Goal: Navigation & Orientation: Understand site structure

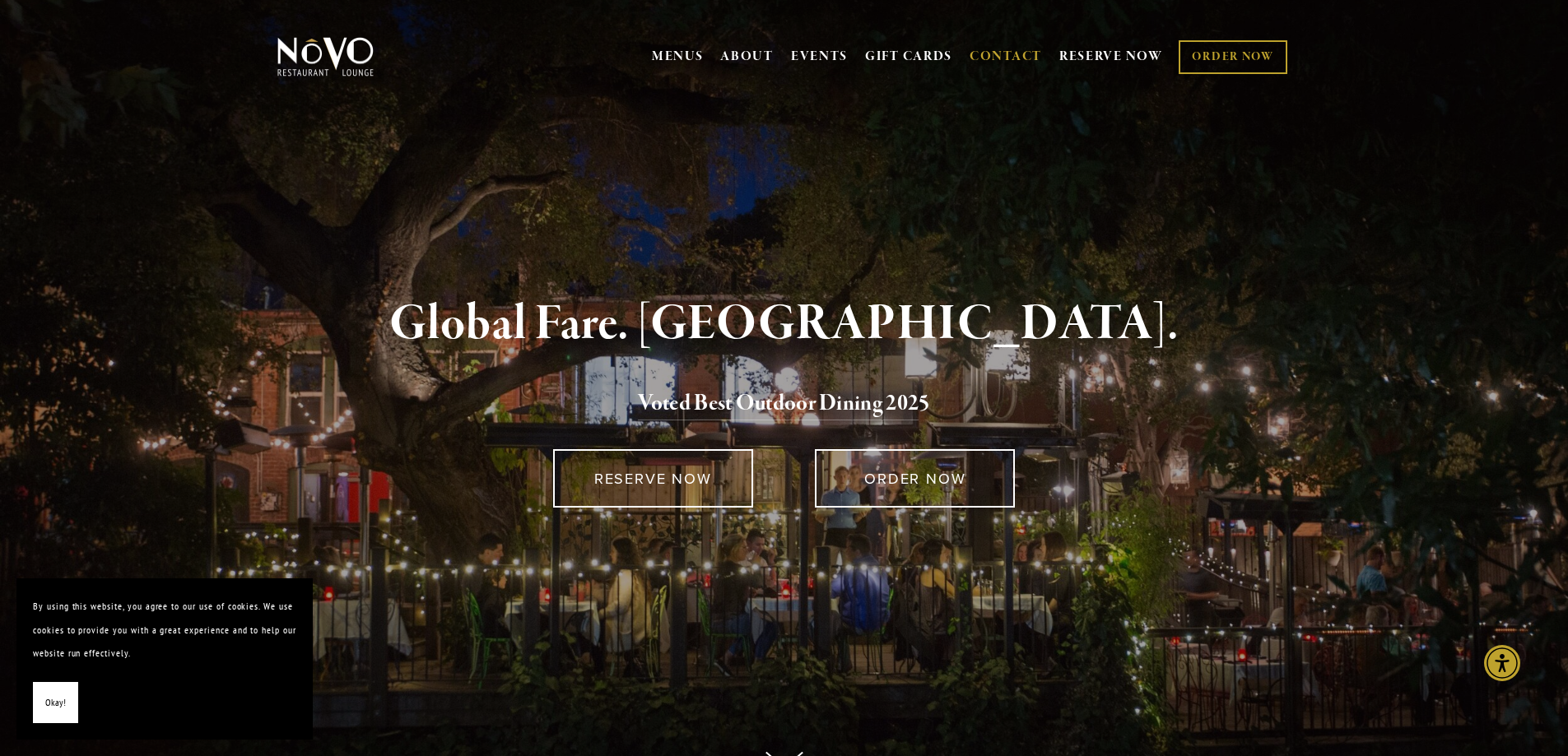
click at [995, 63] on link "CONTACT" at bounding box center [1006, 57] width 72 height 32
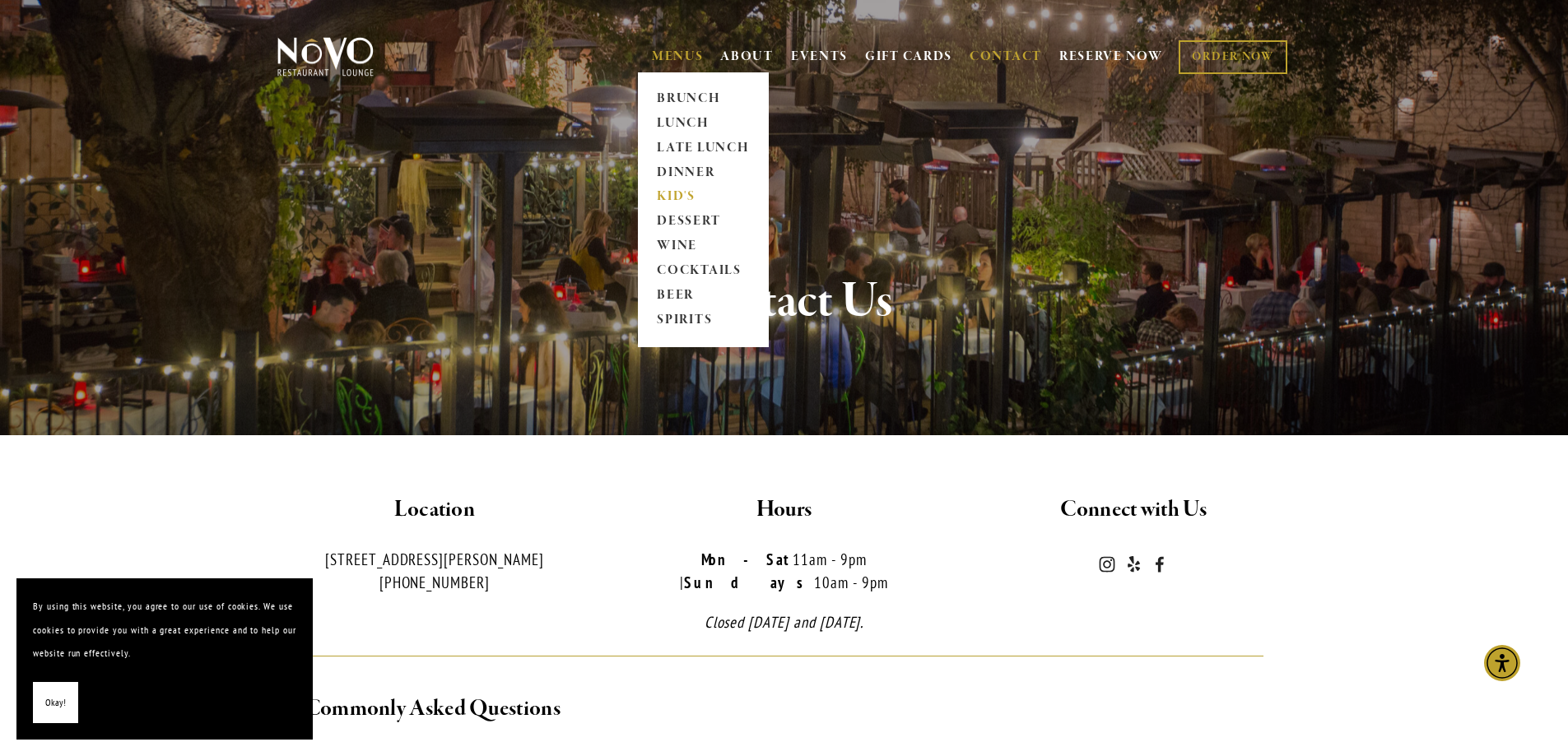
click at [671, 200] on link "KID'S" at bounding box center [703, 198] width 103 height 25
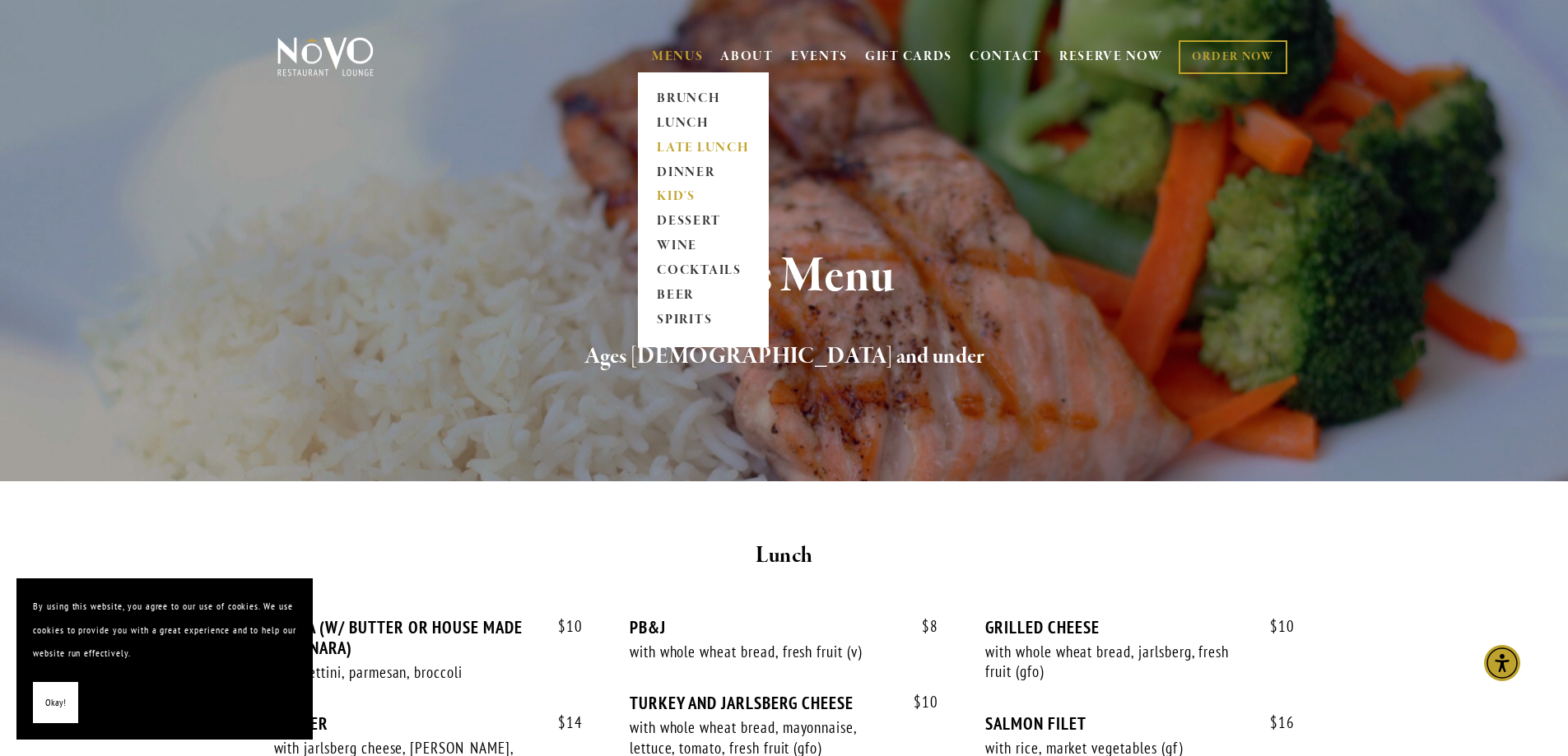
click at [661, 149] on link "LATE LUNCH" at bounding box center [703, 148] width 103 height 25
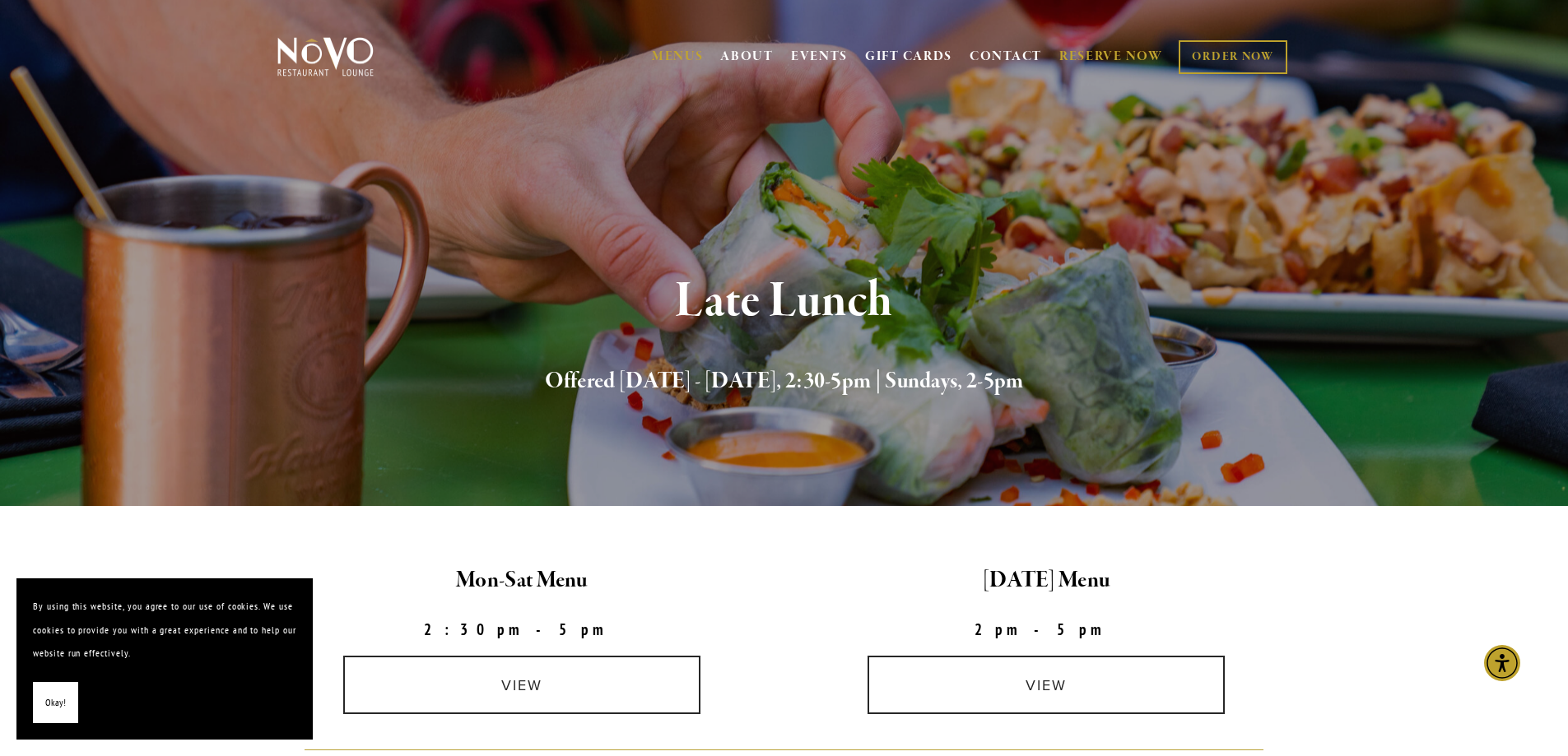
click at [1084, 57] on link "RESERVE NOW" at bounding box center [1112, 57] width 104 height 32
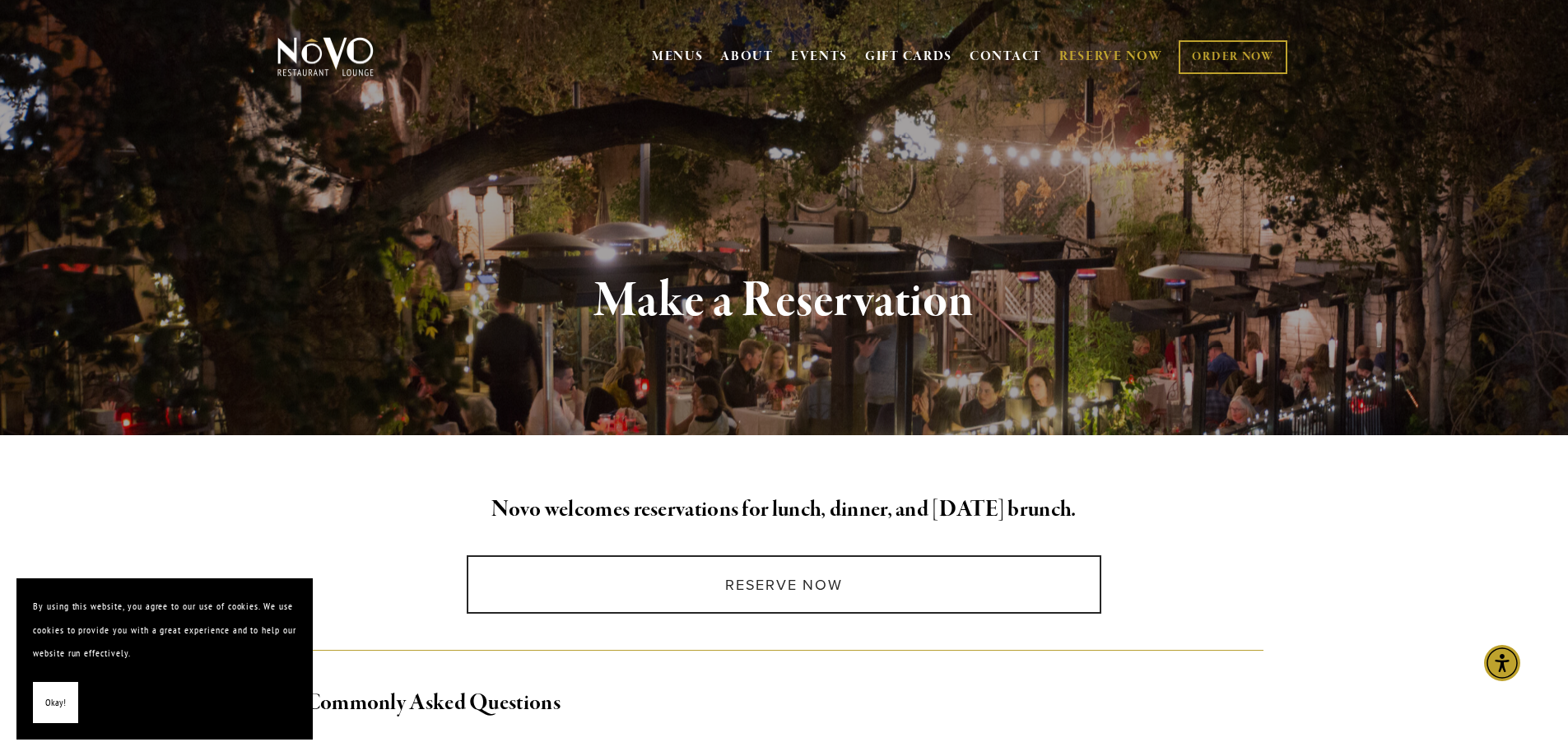
click at [328, 74] on img at bounding box center [325, 56] width 103 height 41
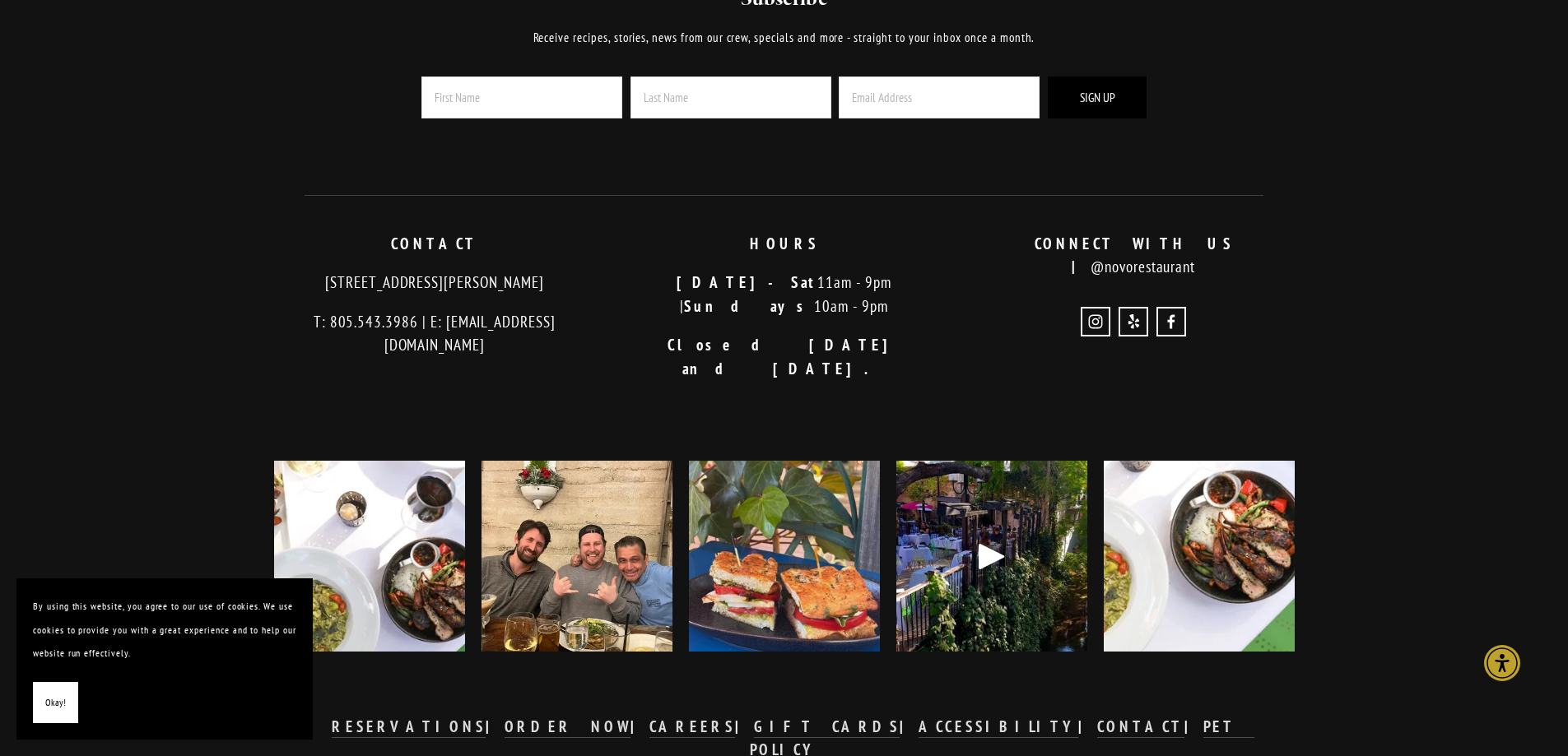
scroll to position [4016, 0]
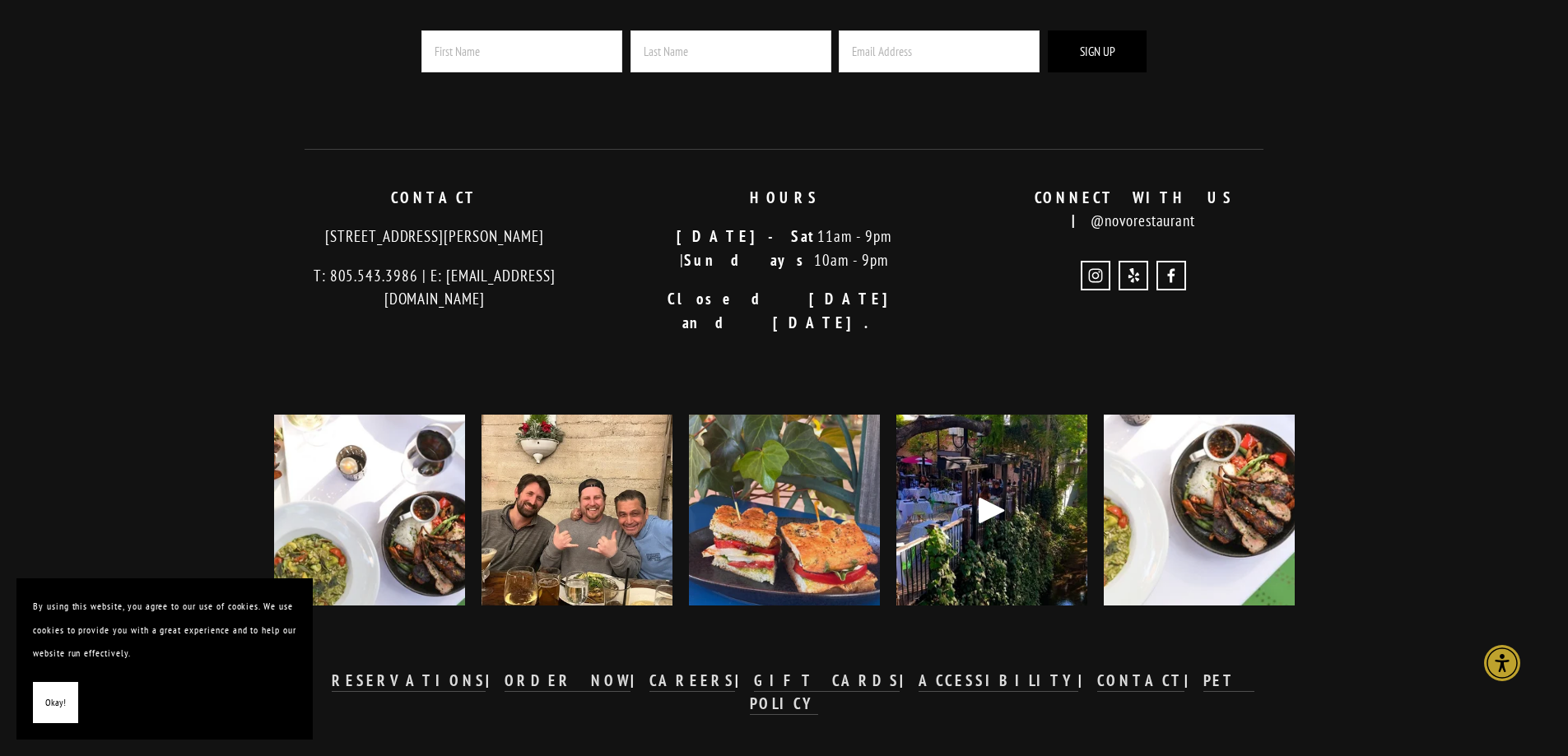
click at [989, 491] on div "Play" at bounding box center [991, 510] width 40 height 40
click at [774, 348] on div at bounding box center [784, 374] width 988 height 52
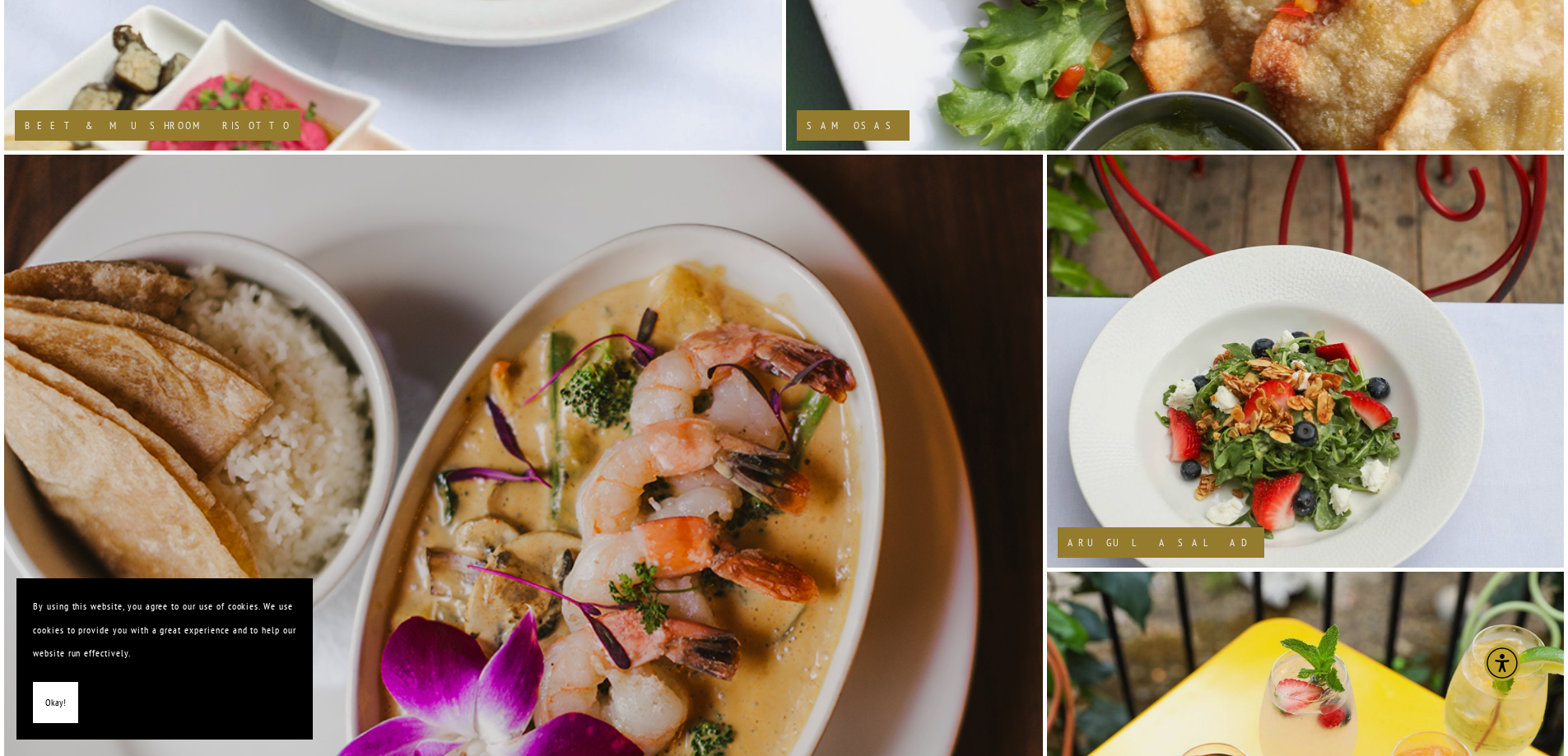
scroll to position [1053, 0]
